Goal: Task Accomplishment & Management: Manage account settings

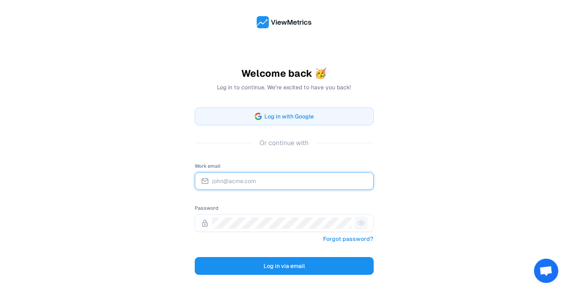
type input "[EMAIL_ADDRESS][DOMAIN_NAME]"
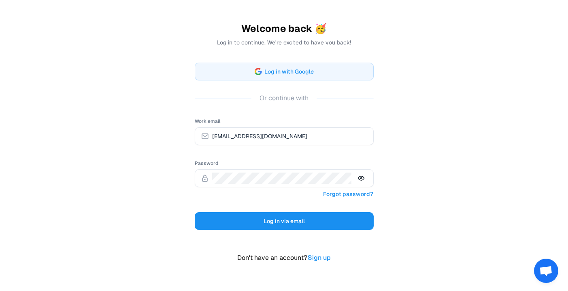
scroll to position [56, 0]
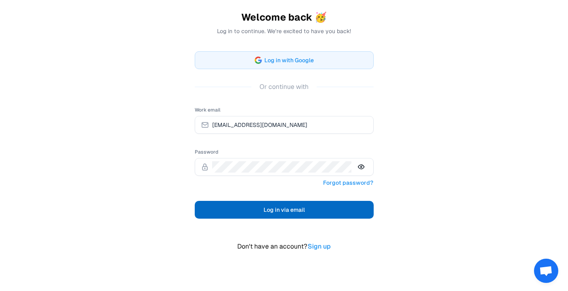
click at [272, 212] on span "Log in via email" at bounding box center [283, 210] width 41 height 10
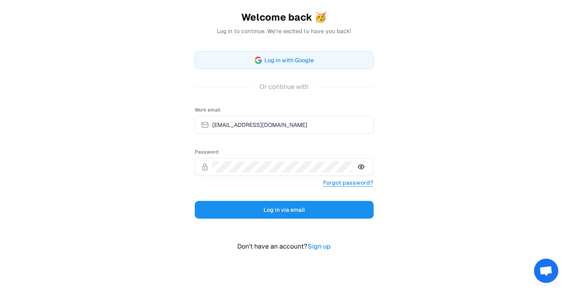
click at [337, 182] on link "Forgot password?" at bounding box center [348, 183] width 51 height 11
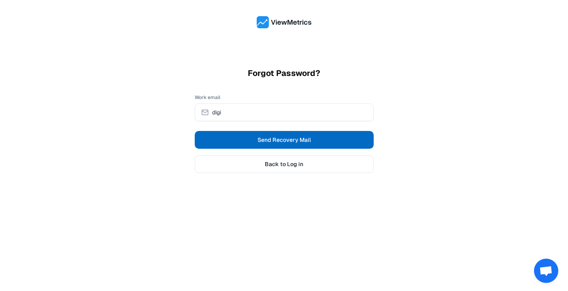
type input "[EMAIL_ADDRESS][DOMAIN_NAME]"
click at [280, 141] on span "Send Recovery Mail" at bounding box center [283, 140] width 53 height 8
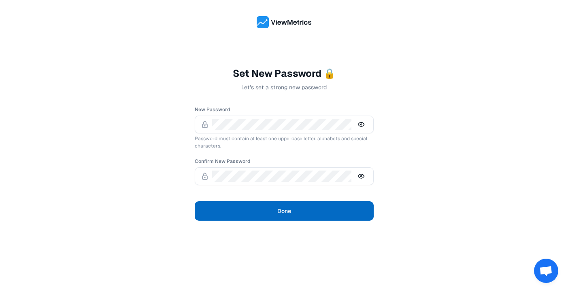
click at [219, 213] on button "Done" at bounding box center [284, 211] width 179 height 19
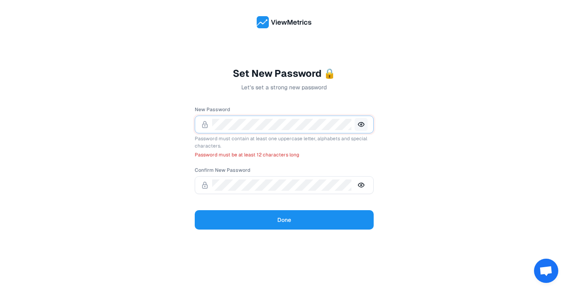
click at [363, 125] on icon at bounding box center [361, 124] width 13 height 13
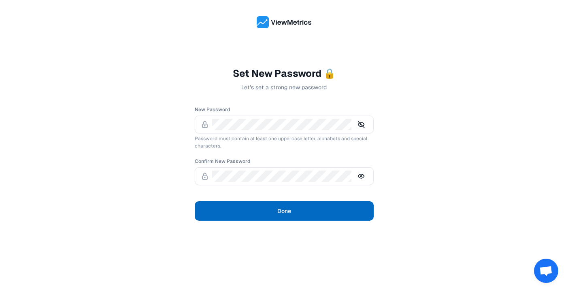
click at [228, 214] on button "Done" at bounding box center [284, 211] width 179 height 19
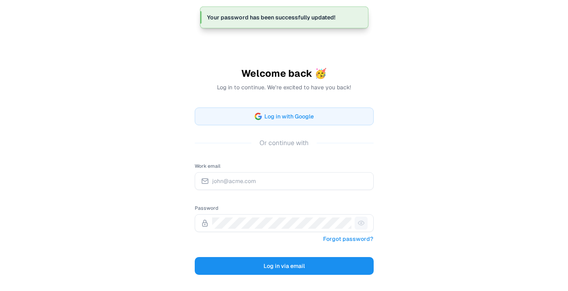
type input "[EMAIL_ADDRESS][DOMAIN_NAME]"
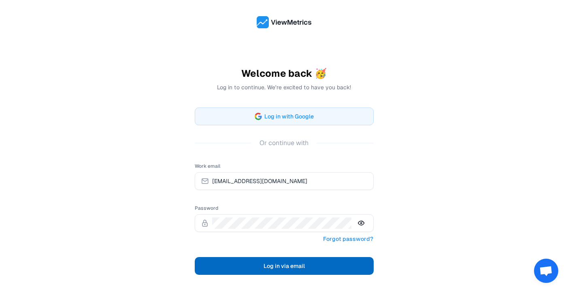
click at [278, 268] on span "Log in via email" at bounding box center [283, 266] width 41 height 10
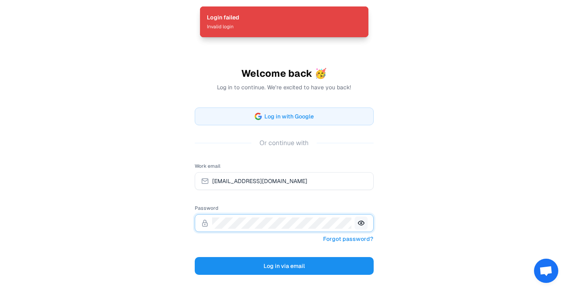
click at [366, 222] on icon at bounding box center [361, 223] width 13 height 13
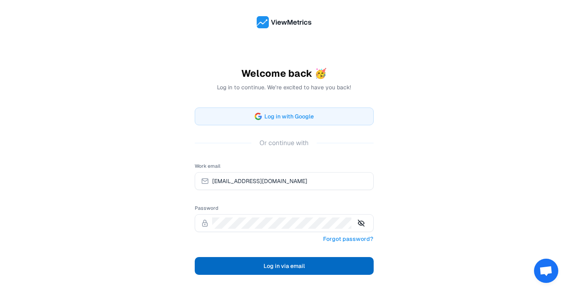
click at [222, 265] on button "Log in via email" at bounding box center [284, 266] width 179 height 18
click at [266, 265] on span "Log in via email" at bounding box center [283, 266] width 41 height 10
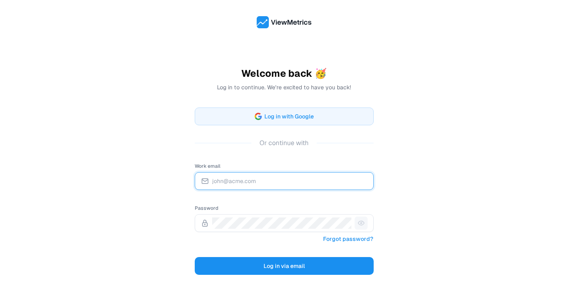
type input "[EMAIL_ADDRESS][DOMAIN_NAME]"
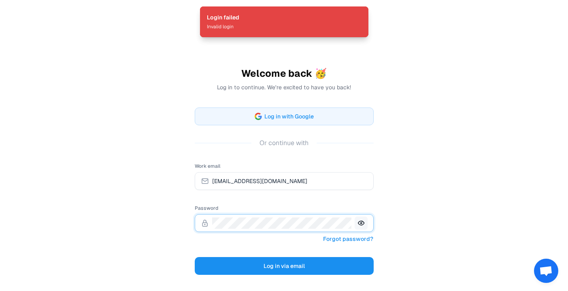
click at [361, 223] on icon at bounding box center [361, 223] width 13 height 13
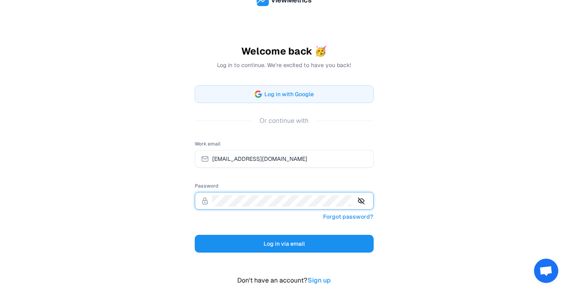
scroll to position [23, 0]
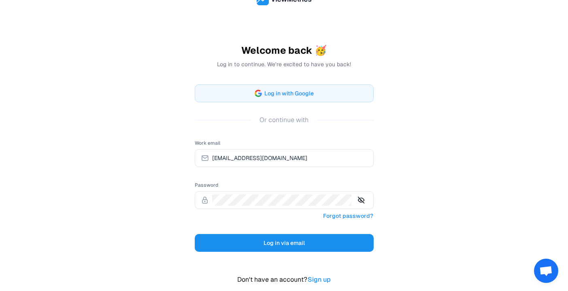
click at [149, 231] on div "Welcome back 🥳 Log in to continue. We're excited to have you back! Log in with …" at bounding box center [284, 155] width 568 height 357
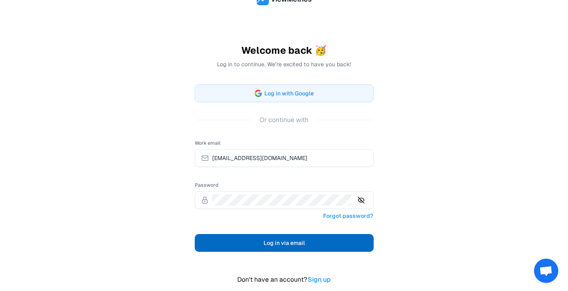
click at [275, 242] on span "Log in via email" at bounding box center [283, 243] width 41 height 10
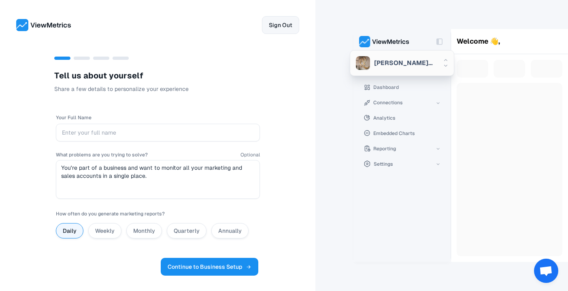
click at [281, 29] on span "Sign Out" at bounding box center [280, 25] width 23 height 10
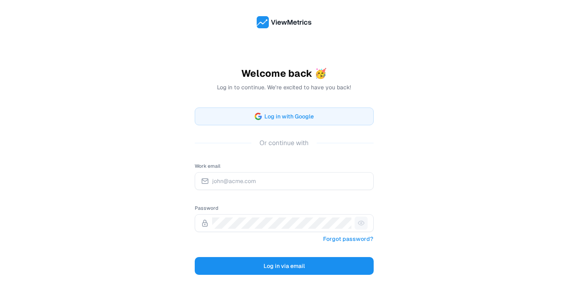
type input "[EMAIL_ADDRESS][DOMAIN_NAME]"
